Goal: Communication & Community: Participate in discussion

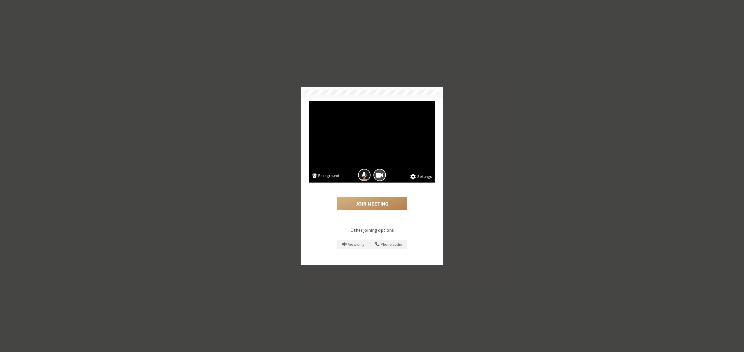
click at [363, 176] on span "Mic is on" at bounding box center [364, 175] width 5 height 8
click at [363, 202] on button "Join Meeting" at bounding box center [372, 203] width 70 height 13
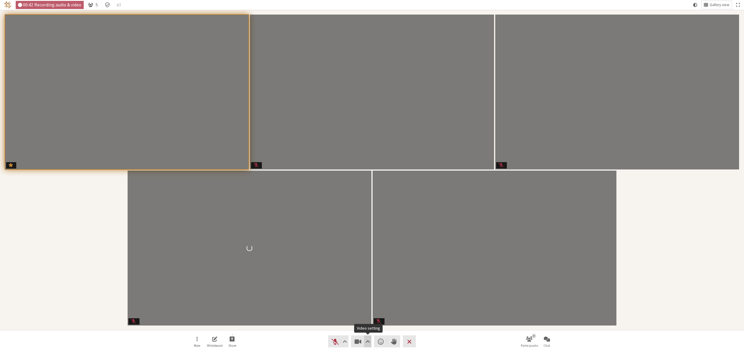
click at [367, 342] on span "Video setting" at bounding box center [368, 341] width 4 height 8
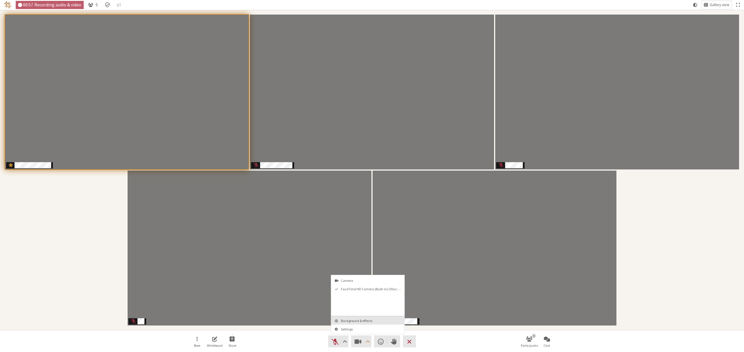
click at [356, 321] on span "Background & effects" at bounding box center [371, 320] width 61 height 4
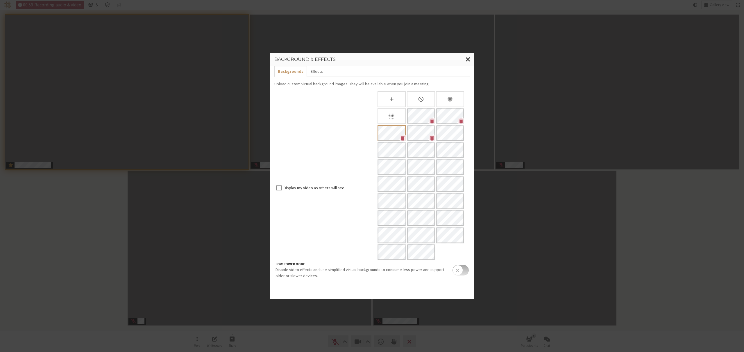
click at [465, 271] on input "checkbox" at bounding box center [461, 270] width 16 height 10
click at [467, 59] on span "Close modal" at bounding box center [468, 59] width 5 height 7
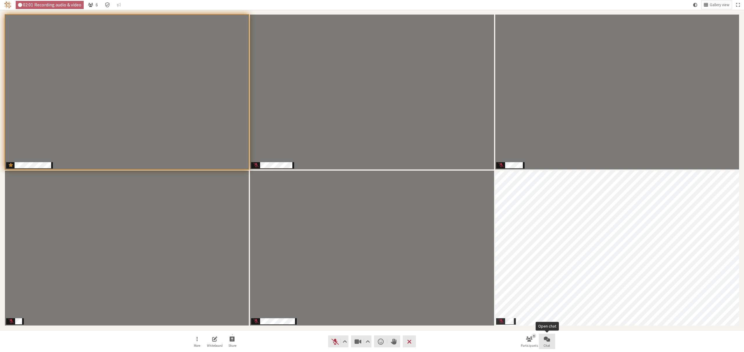
drag, startPoint x: 552, startPoint y: 341, endPoint x: 632, endPoint y: 325, distance: 82.1
click at [552, 341] on button "Chat" at bounding box center [547, 341] width 16 height 16
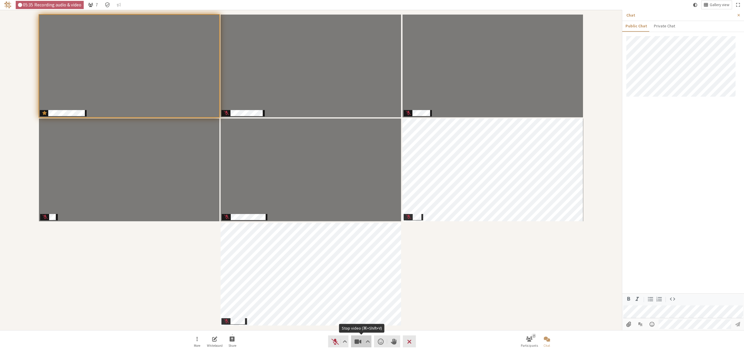
click at [354, 341] on span "Stop video (⌘+Shift+V)" at bounding box center [358, 341] width 8 height 8
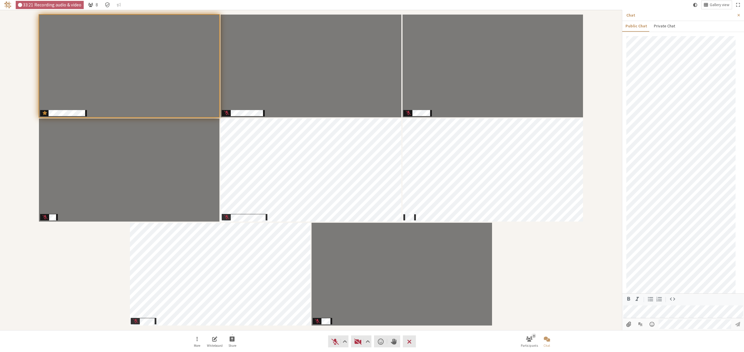
scroll to position [521, 0]
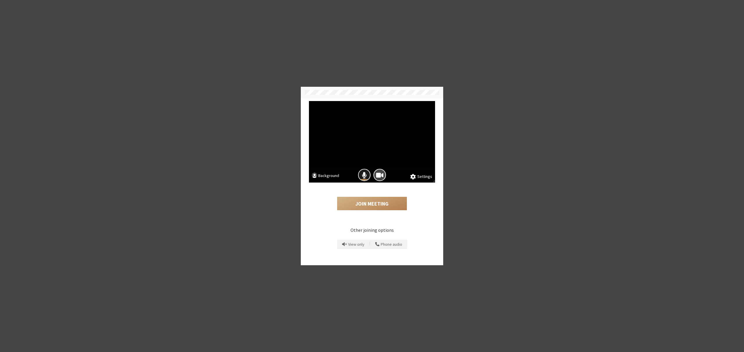
click at [362, 174] on button "Mic is on" at bounding box center [364, 175] width 13 height 13
click at [381, 203] on button "Join Meeting" at bounding box center [372, 203] width 70 height 13
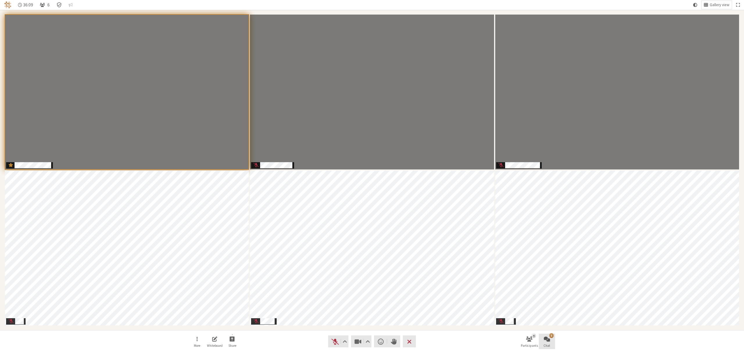
click at [545, 344] on span "Chat" at bounding box center [547, 344] width 7 height 3
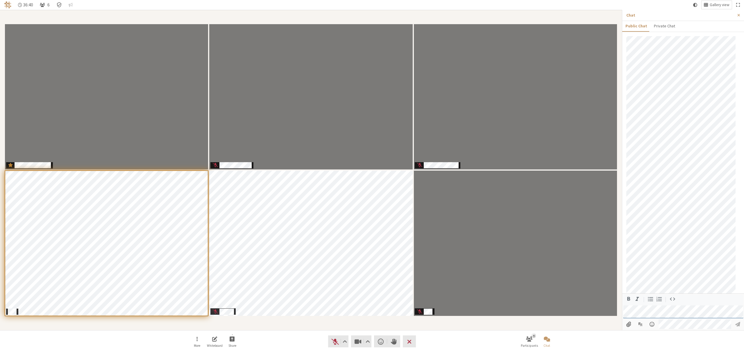
scroll to position [541, 0]
click at [334, 338] on span "Unmute (⌘+Shift+A)" at bounding box center [335, 341] width 8 height 8
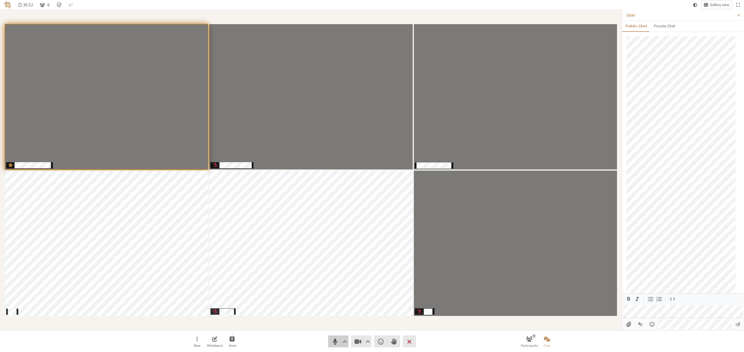
click at [334, 338] on span "Mute (⌘+Shift+A)" at bounding box center [335, 341] width 8 height 8
click at [332, 339] on span "Unmute (⌘+Shift+A)" at bounding box center [335, 341] width 8 height 8
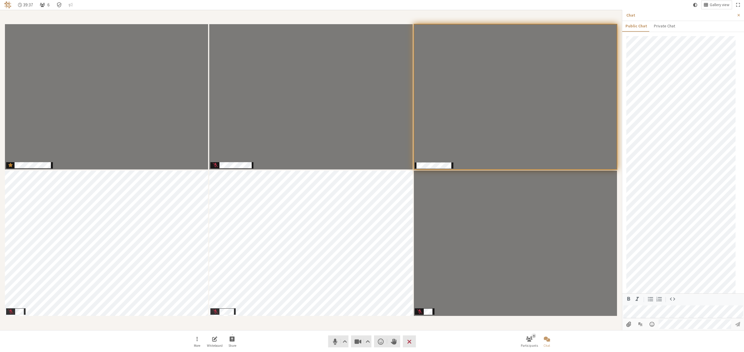
scroll to position [541, 0]
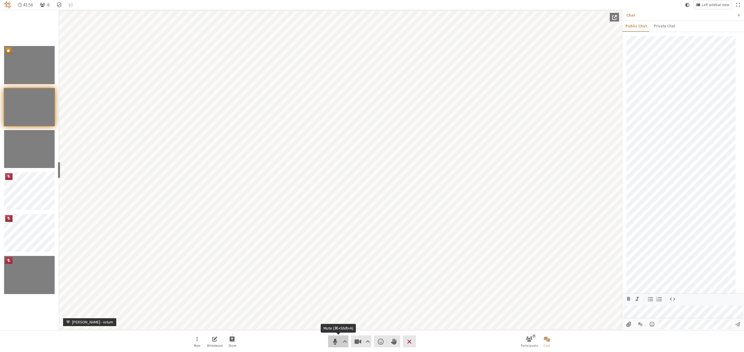
click at [336, 342] on span "Mute (⌘+Shift+A)" at bounding box center [335, 341] width 8 height 8
click at [356, 339] on span "Stop video (⌘+Shift+V)" at bounding box center [358, 341] width 8 height 8
